Goal: Check status

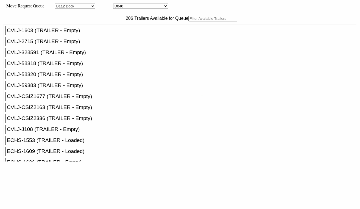
select select "121"
select select "3286"
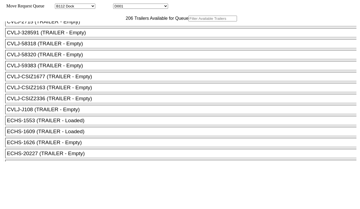
scroll to position [30, 0]
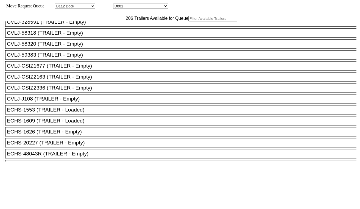
click at [188, 21] on input "text" at bounding box center [212, 19] width 49 height 6
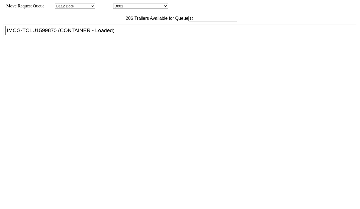
type input "1"
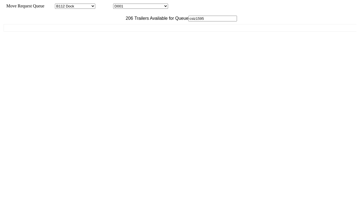
type input "csiz1595"
